Goal: Ask a question

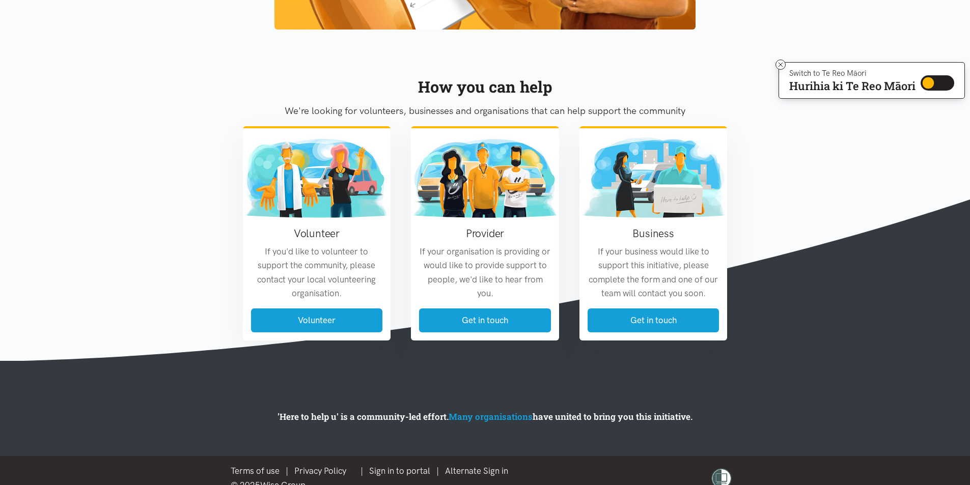
scroll to position [1153, 0]
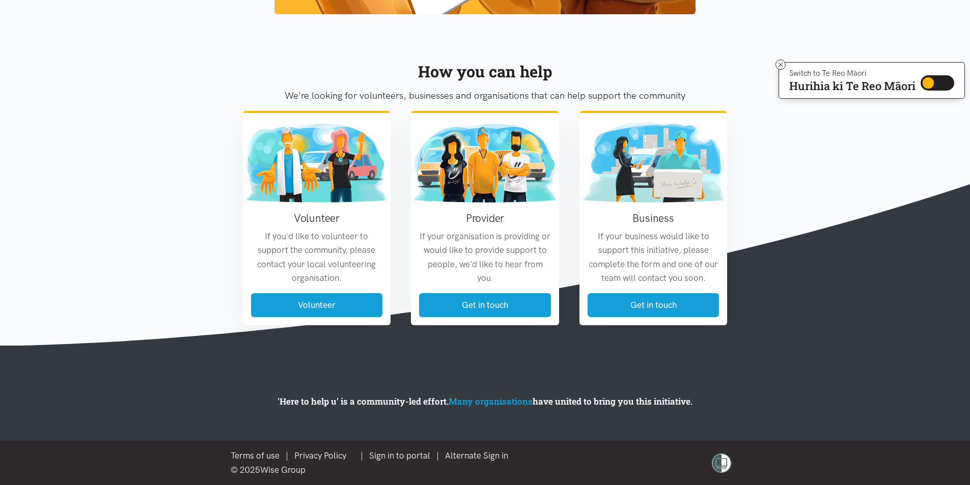
drag, startPoint x: 711, startPoint y: 260, endPoint x: 746, endPoint y: 261, distance: 34.6
drag, startPoint x: 746, startPoint y: 261, endPoint x: 764, endPoint y: 295, distance: 38.7
click at [764, 295] on section "How you can help We're looking for volunteers, businesses and organisations tha…" at bounding box center [485, 184] width 970 height 324
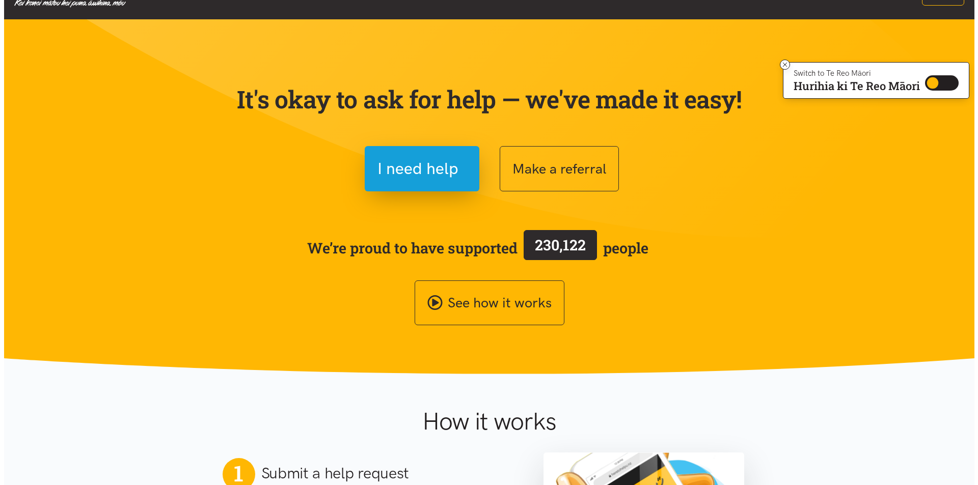
scroll to position [33, 0]
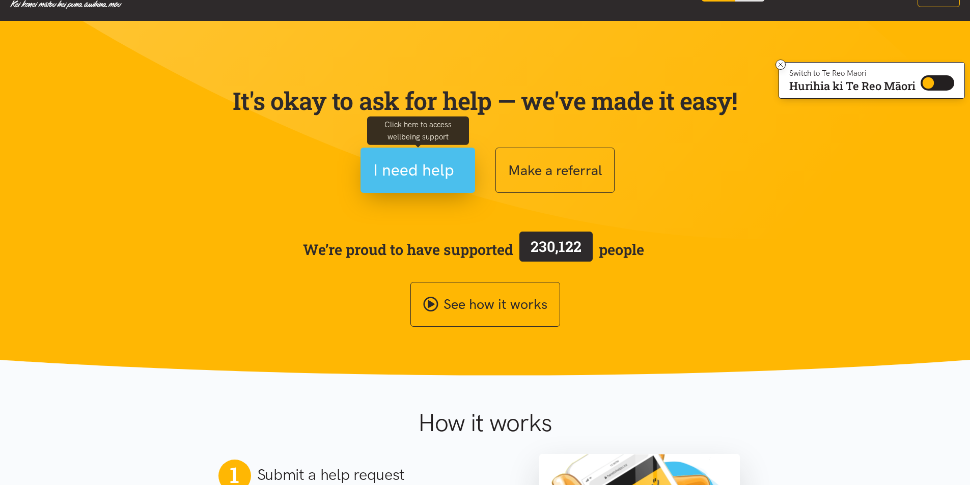
click at [439, 171] on span "I need help" at bounding box center [413, 170] width 81 height 26
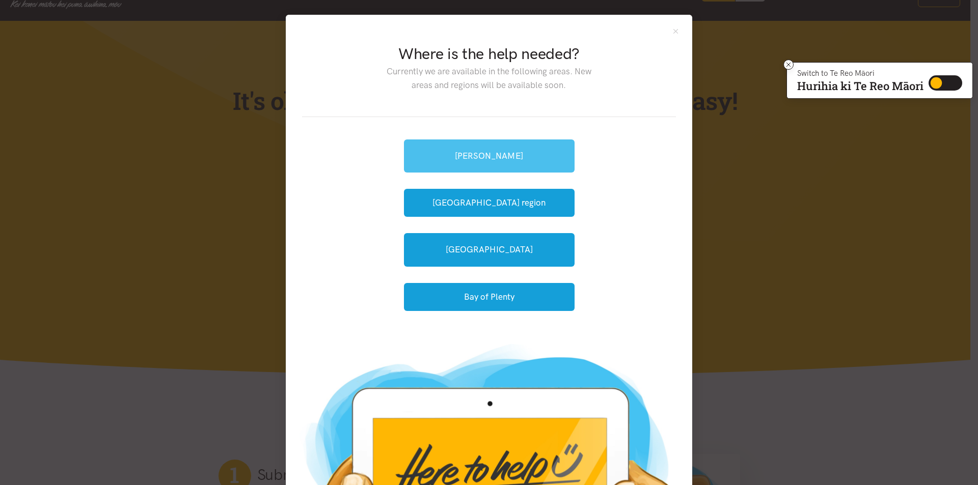
click at [545, 160] on link "[PERSON_NAME]" at bounding box center [489, 156] width 171 height 33
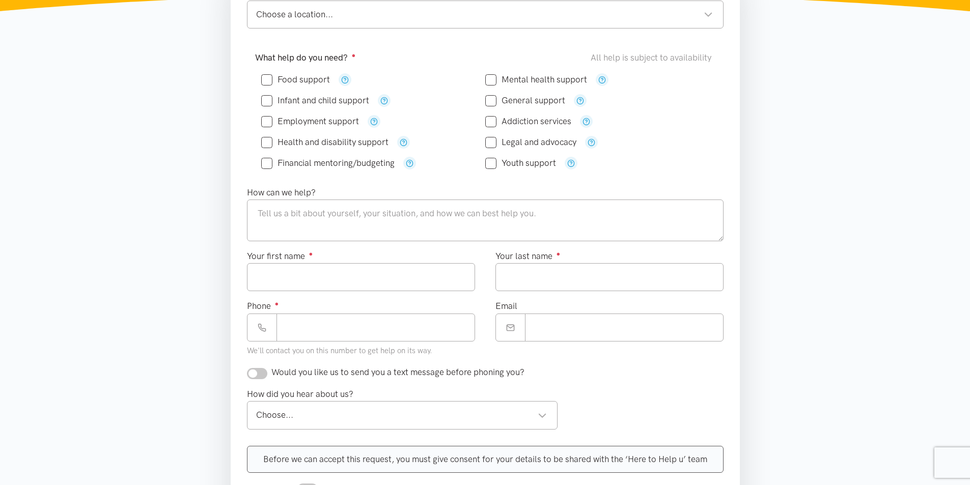
scroll to position [204, 0]
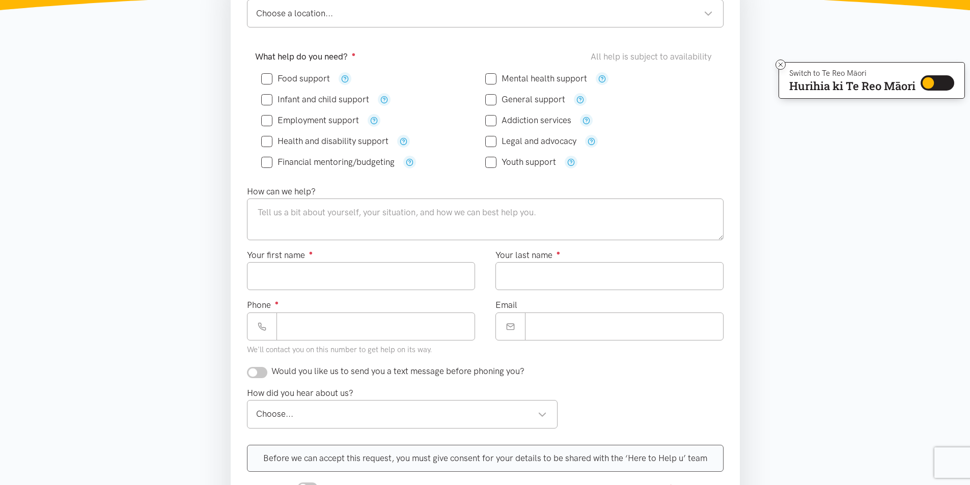
drag, startPoint x: 590, startPoint y: 74, endPoint x: 453, endPoint y: 91, distance: 138.0
click at [453, 90] on div "Infant and child support" at bounding box center [373, 99] width 224 height 21
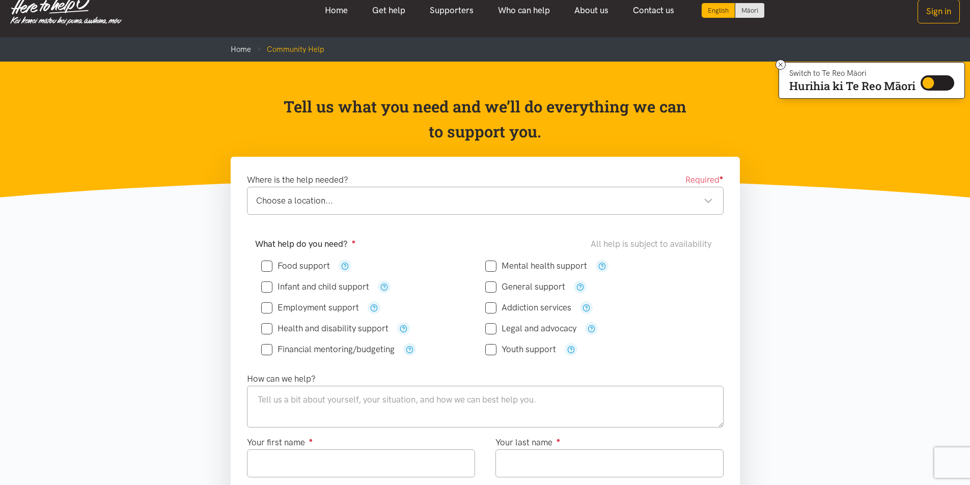
scroll to position [0, 0]
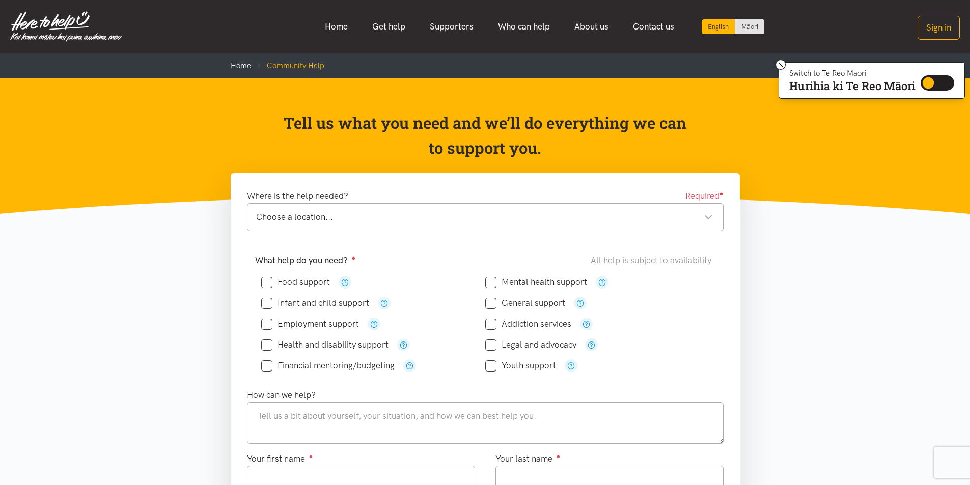
click at [700, 215] on div "Choose a location..." at bounding box center [484, 217] width 457 height 14
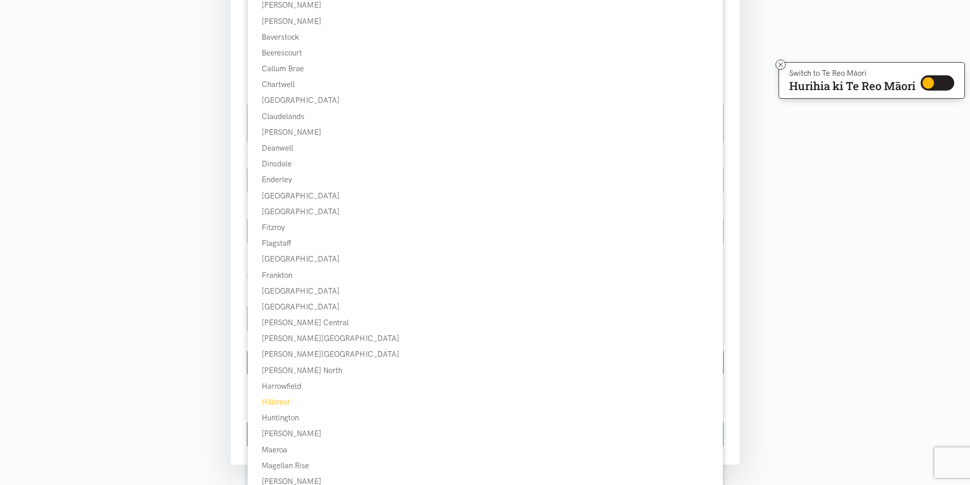
scroll to position [255, 0]
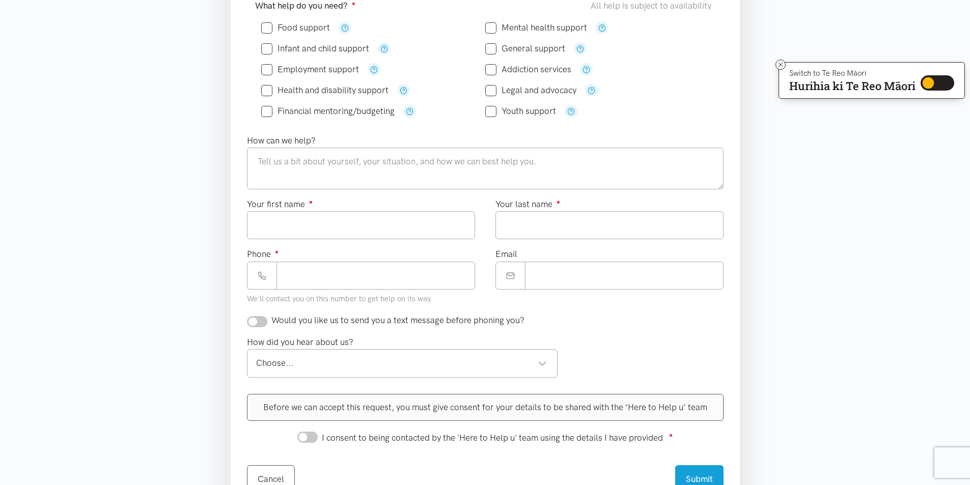
click at [668, 61] on div "Addiction services" at bounding box center [597, 69] width 224 height 21
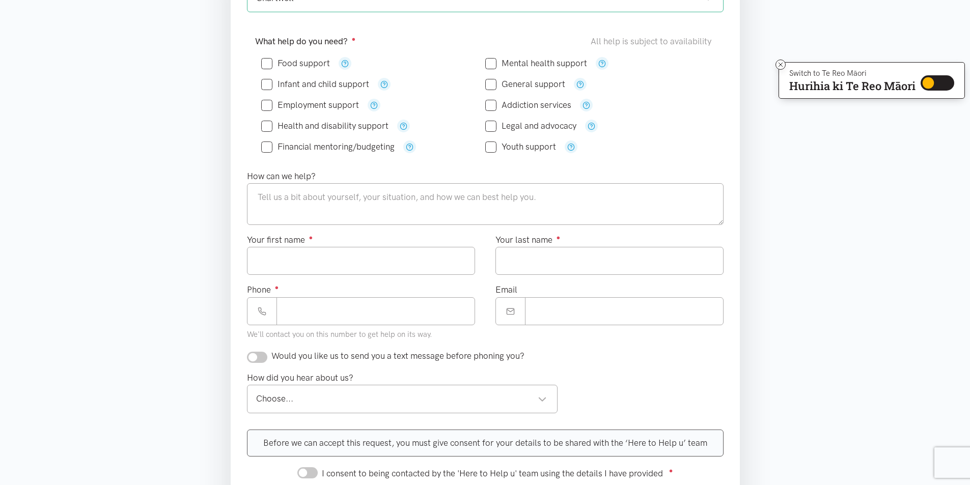
scroll to position [153, 0]
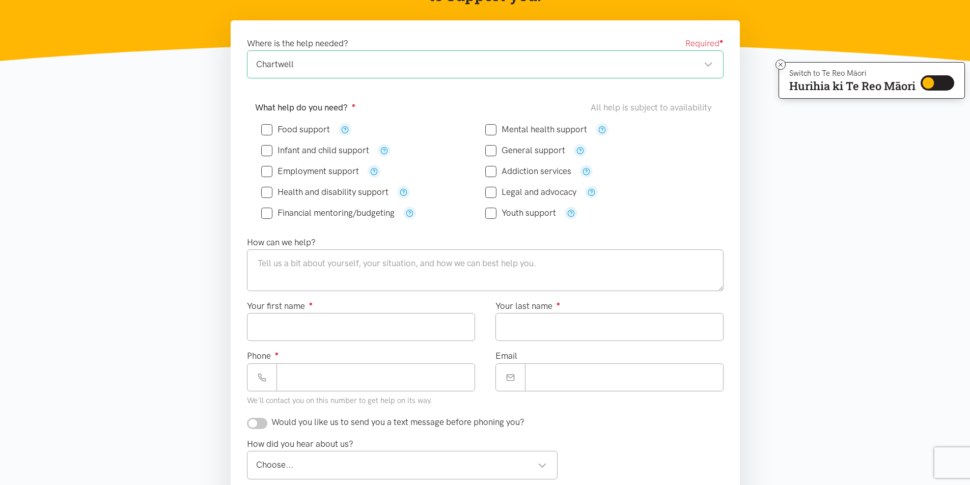
click at [488, 148] on input "General support" at bounding box center [525, 150] width 80 height 9
checkbox input "true"
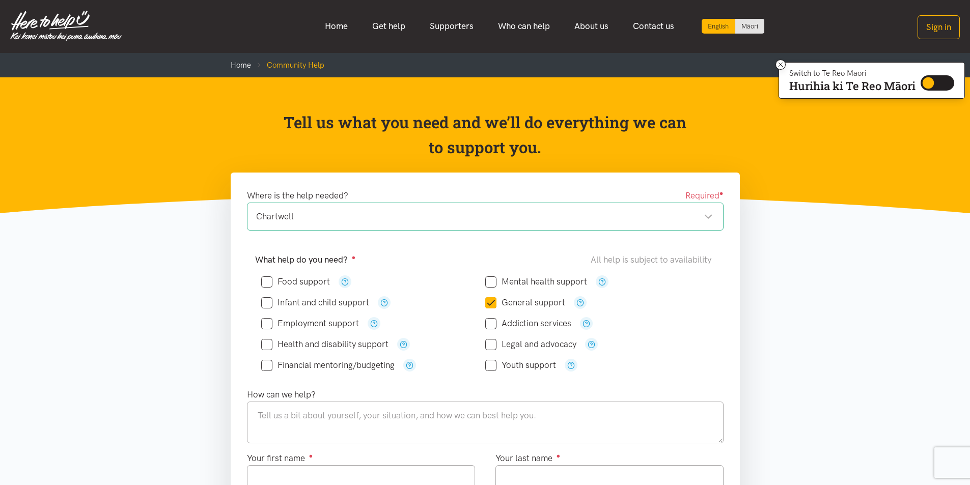
scroll to position [0, 0]
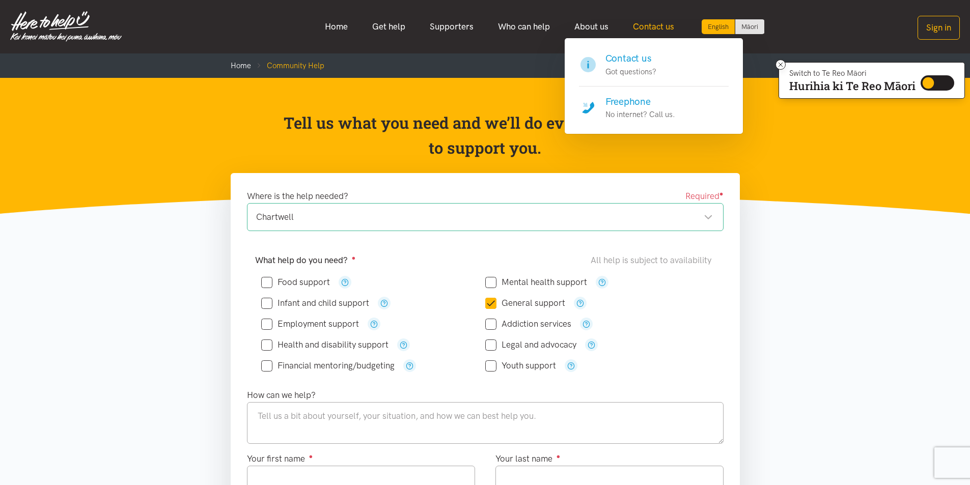
click at [647, 25] on link "Contact us" at bounding box center [654, 27] width 66 height 22
click at [653, 25] on link "Contact us" at bounding box center [654, 27] width 66 height 22
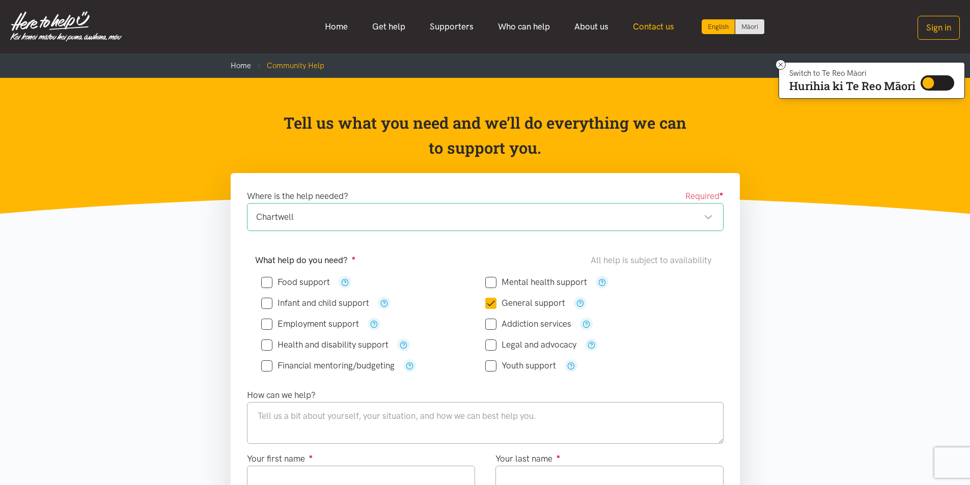
click at [653, 24] on link "Contact us" at bounding box center [654, 27] width 66 height 22
click at [660, 24] on link "Contact us" at bounding box center [654, 27] width 66 height 22
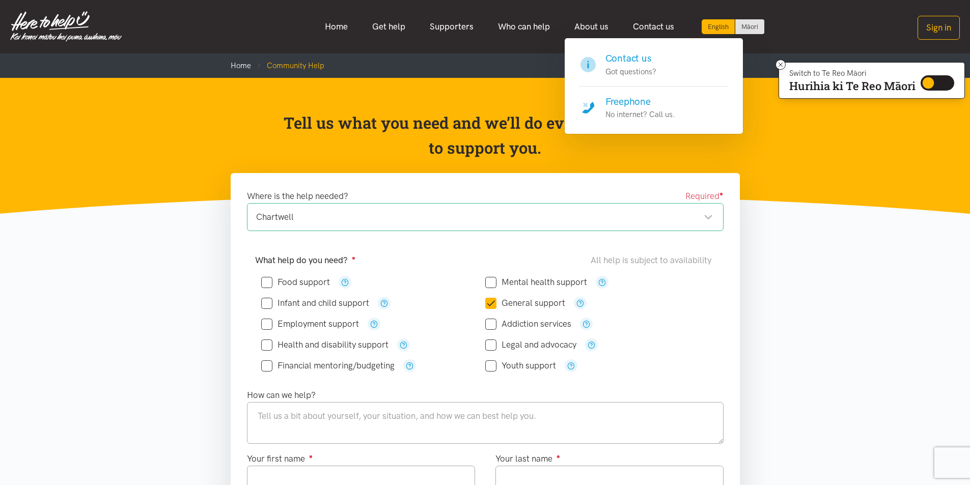
click at [636, 55] on h4 "Contact us" at bounding box center [631, 58] width 51 height 14
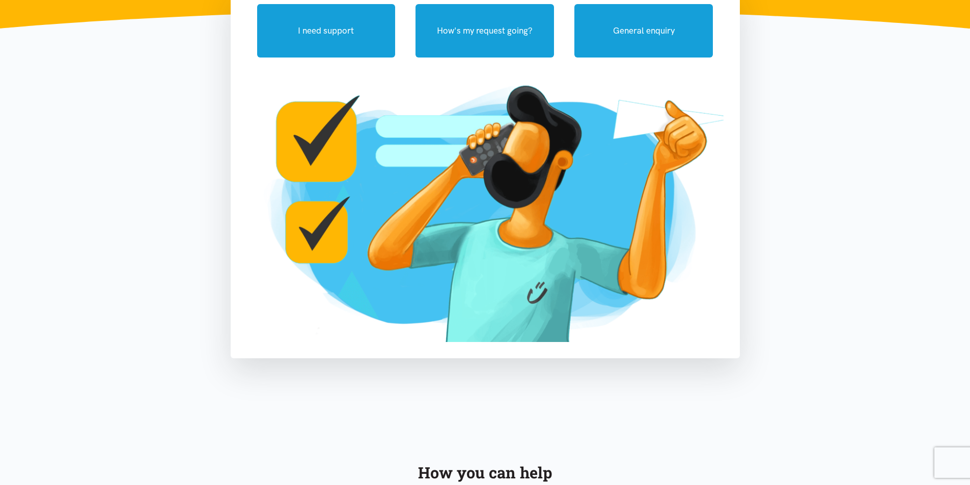
scroll to position [153, 0]
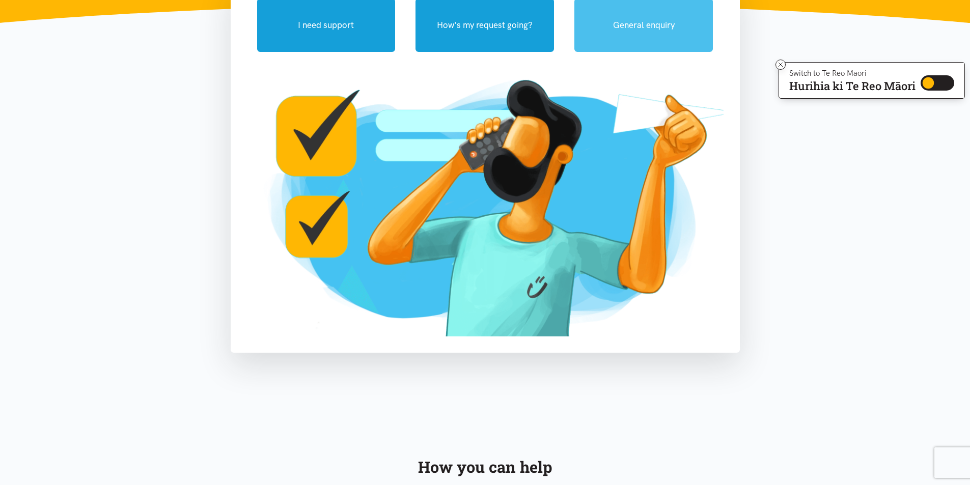
click at [634, 20] on button "General enquiry" at bounding box center [643, 24] width 139 height 53
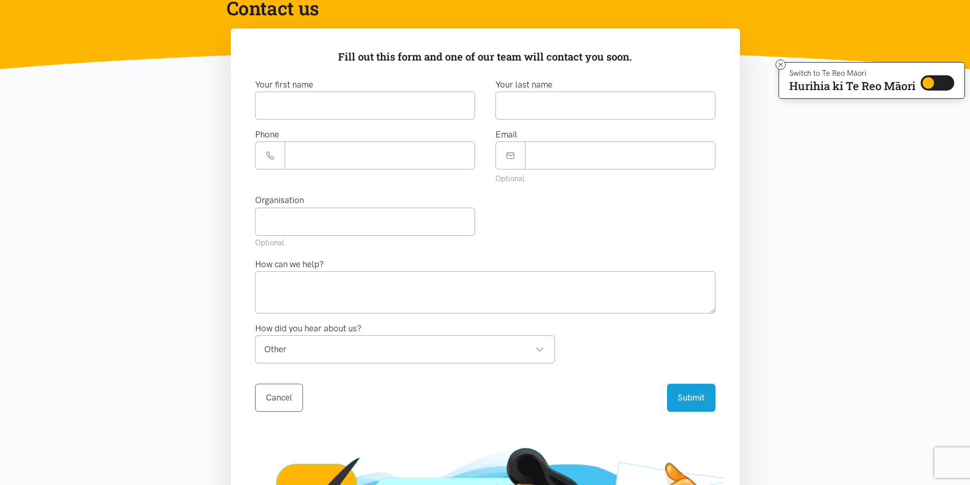
scroll to position [0, 0]
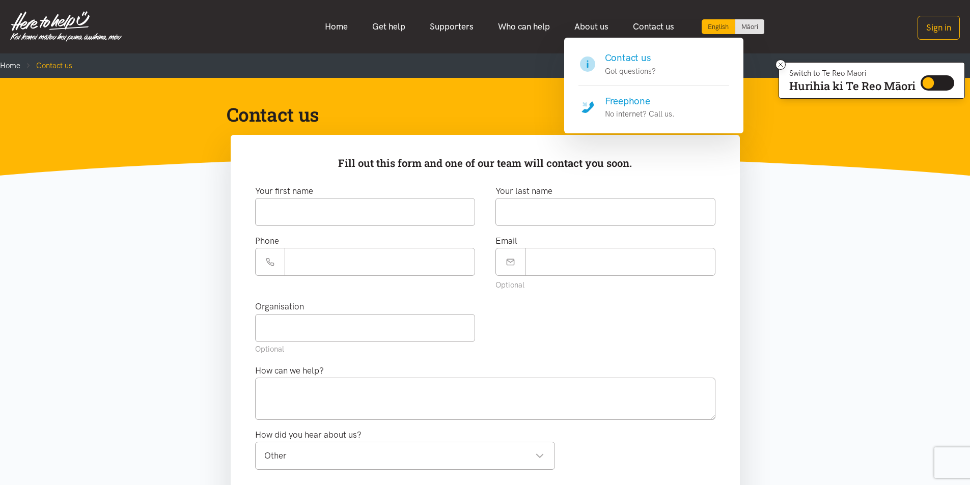
click at [636, 98] on h4 "Freephone" at bounding box center [640, 101] width 70 height 14
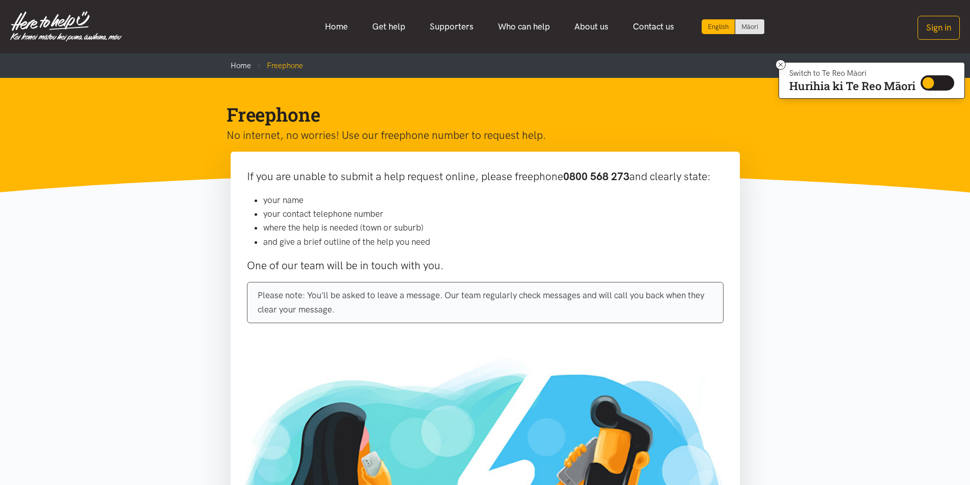
click at [817, 209] on section "If you are unable to submit a help request online, please freephone 0800 568 27…" at bounding box center [485, 425] width 970 height 547
